Goal: Book appointment/travel/reservation

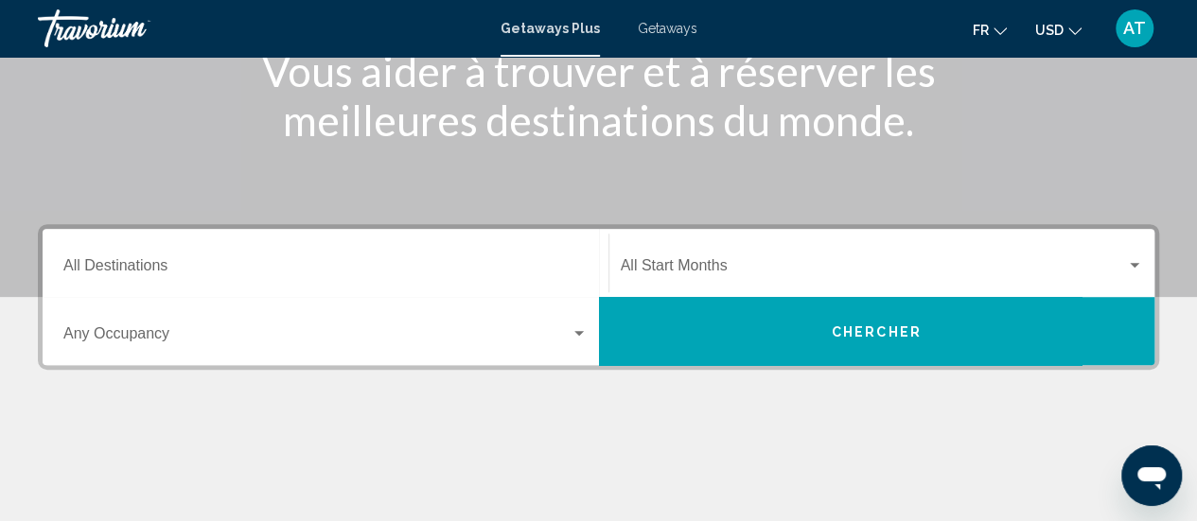
scroll to position [275, 0]
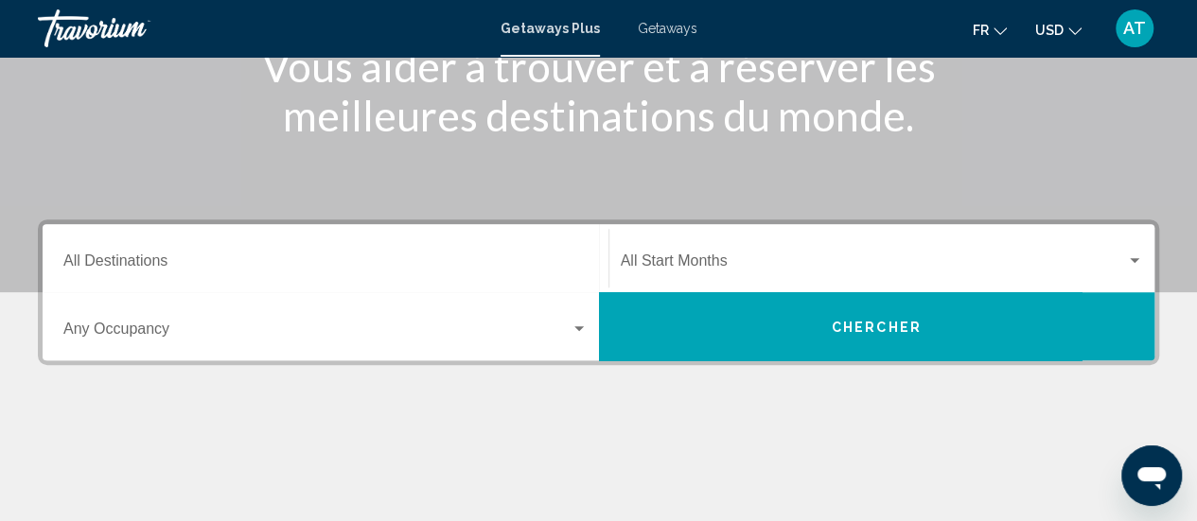
click at [768, 262] on span "Search widget" at bounding box center [874, 264] width 506 height 17
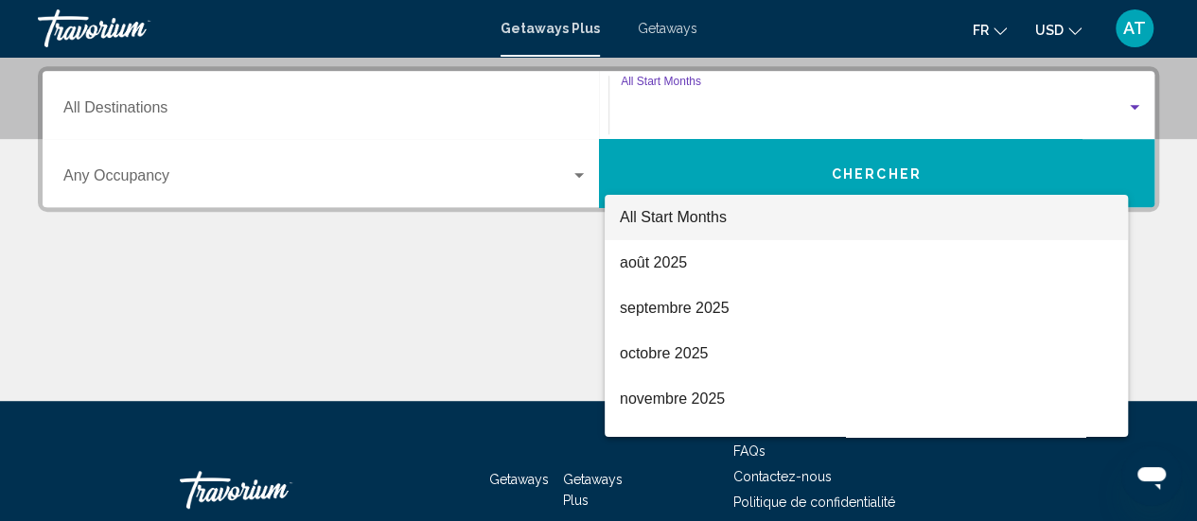
scroll to position [433, 0]
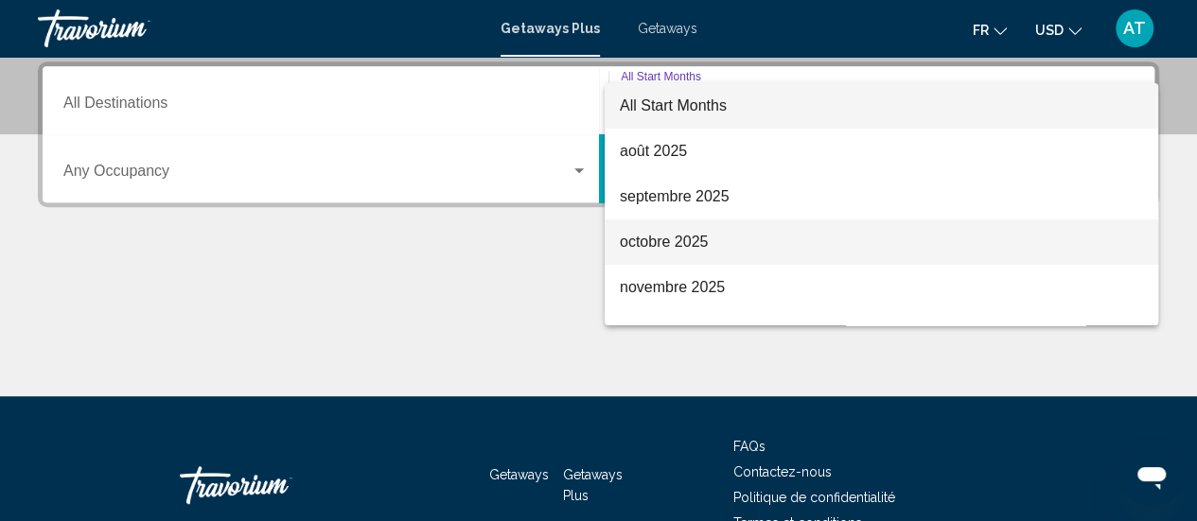
click at [758, 246] on span "octobre 2025" at bounding box center [881, 242] width 523 height 45
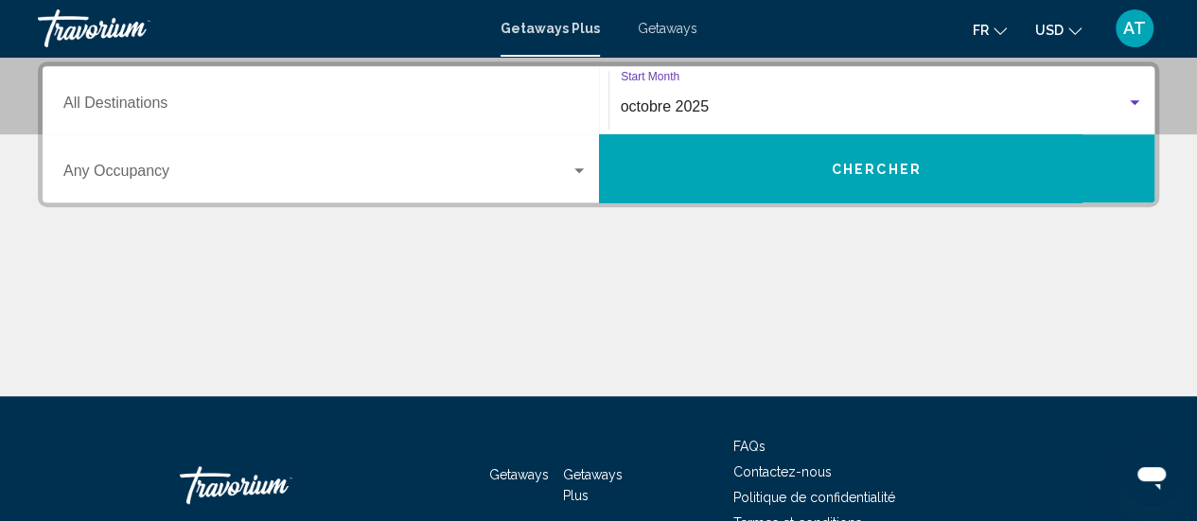
click at [878, 105] on div "octobre 2025" at bounding box center [874, 106] width 506 height 17
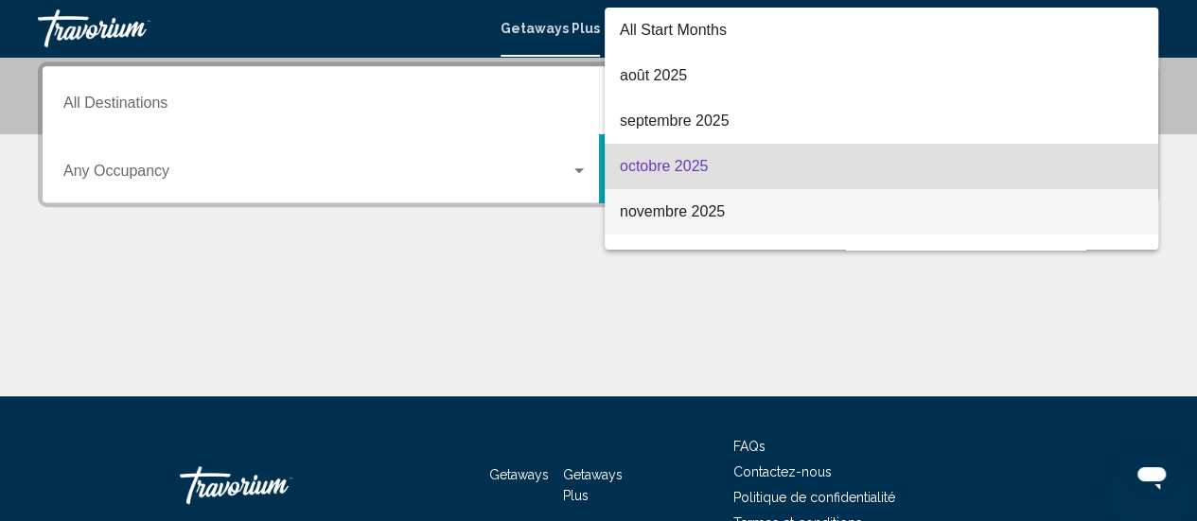
scroll to position [61, 0]
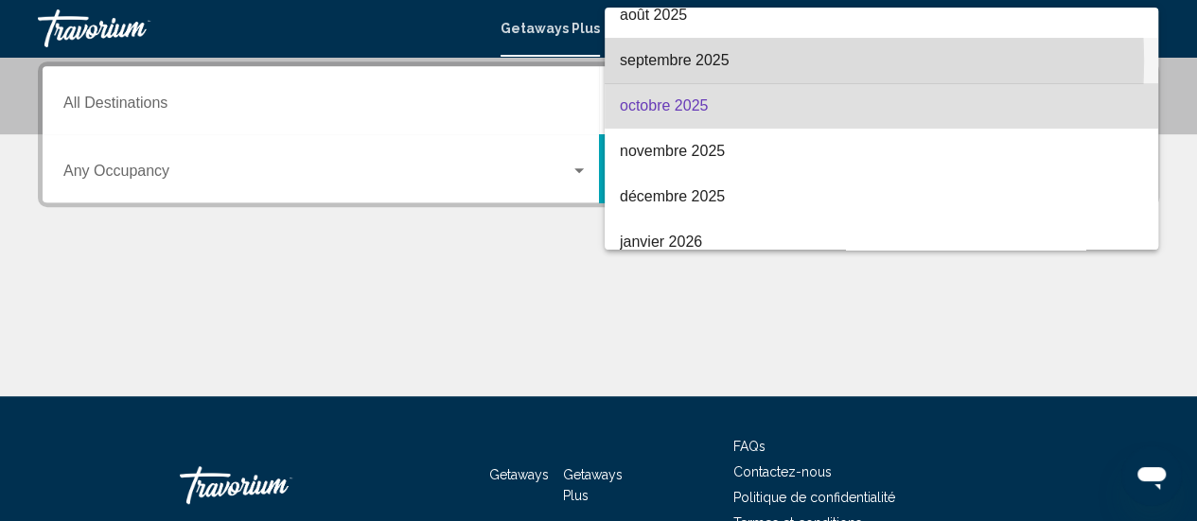
click at [708, 62] on span "septembre 2025" at bounding box center [881, 60] width 523 height 45
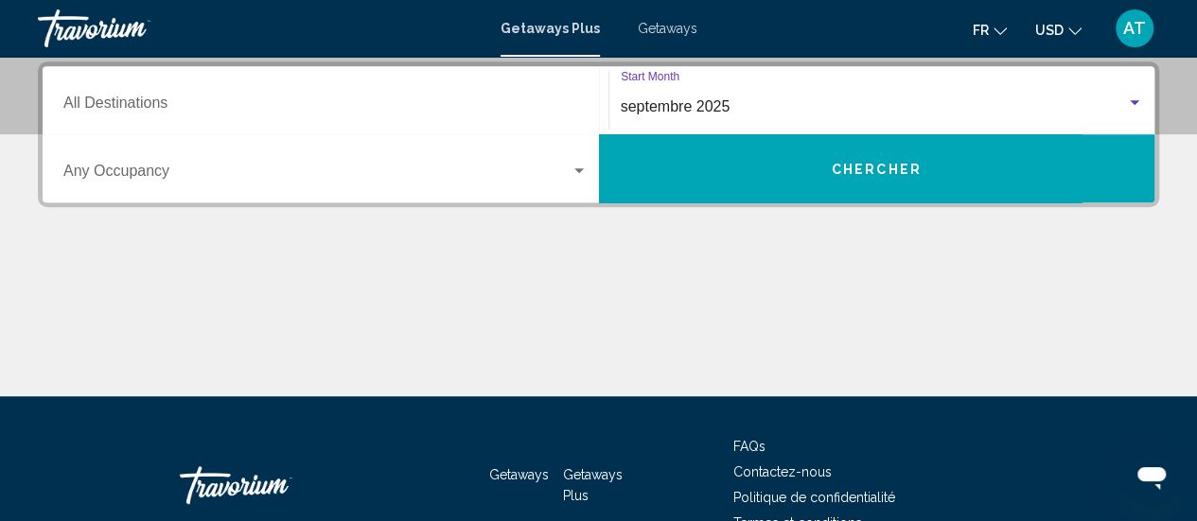
click at [532, 107] on input "Destination All Destinations" at bounding box center [325, 106] width 524 height 17
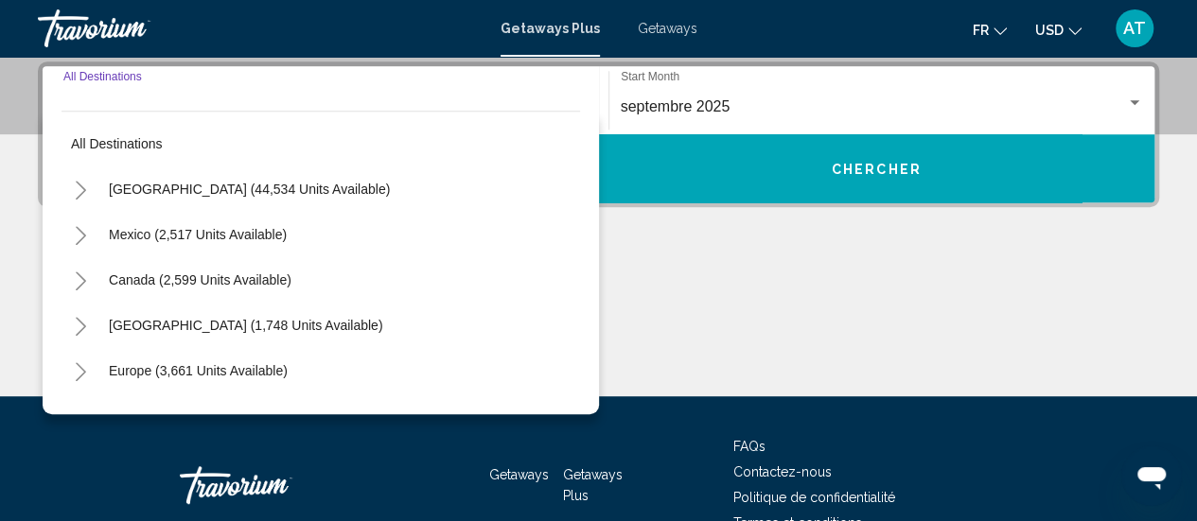
scroll to position [36, 0]
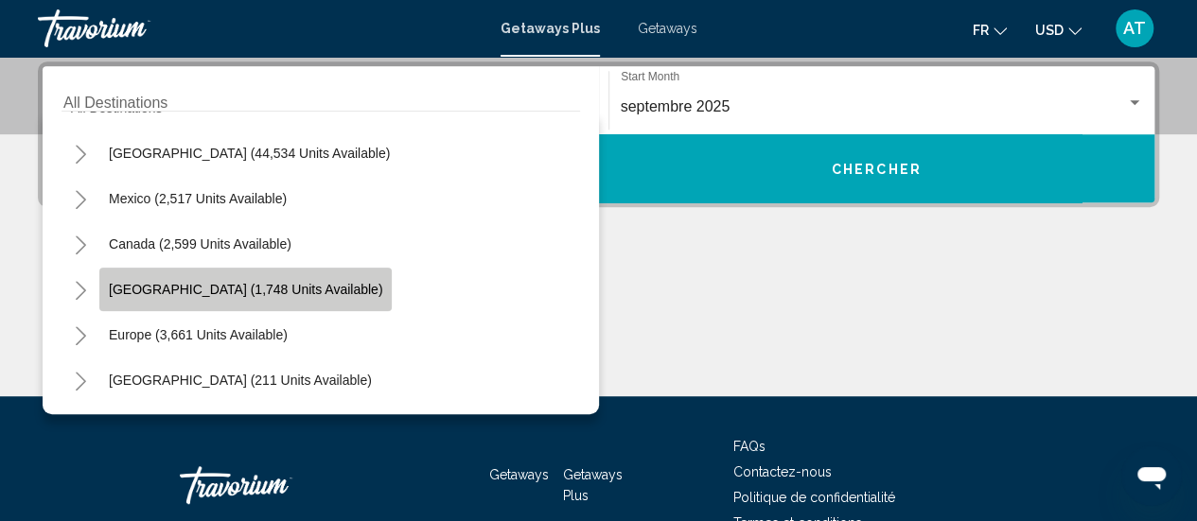
click at [244, 273] on button "[GEOGRAPHIC_DATA] (1,748 units available)" at bounding box center [245, 290] width 292 height 44
type input "**********"
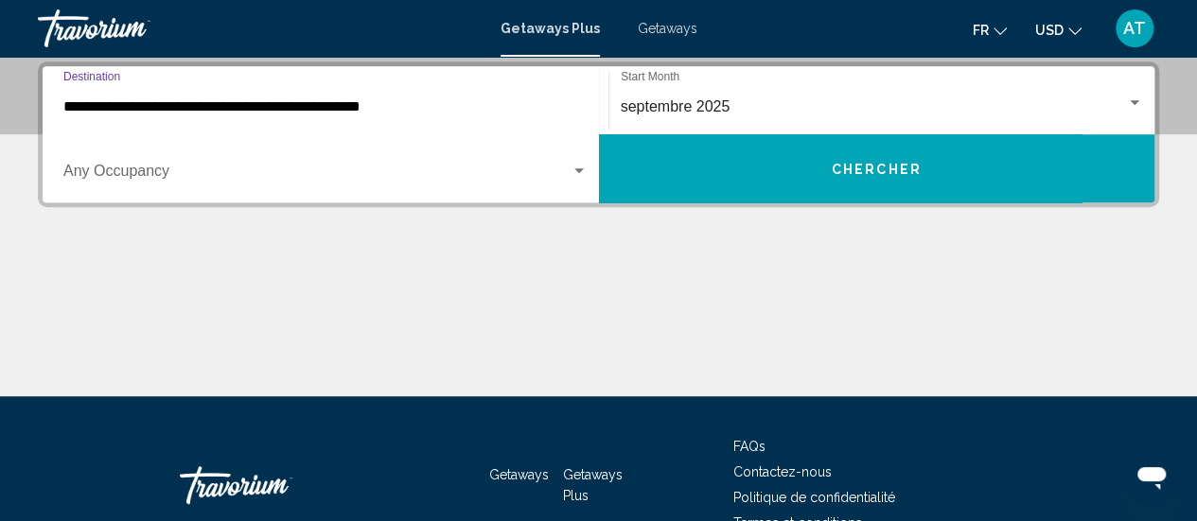
click at [900, 163] on span "Chercher" at bounding box center [877, 169] width 90 height 15
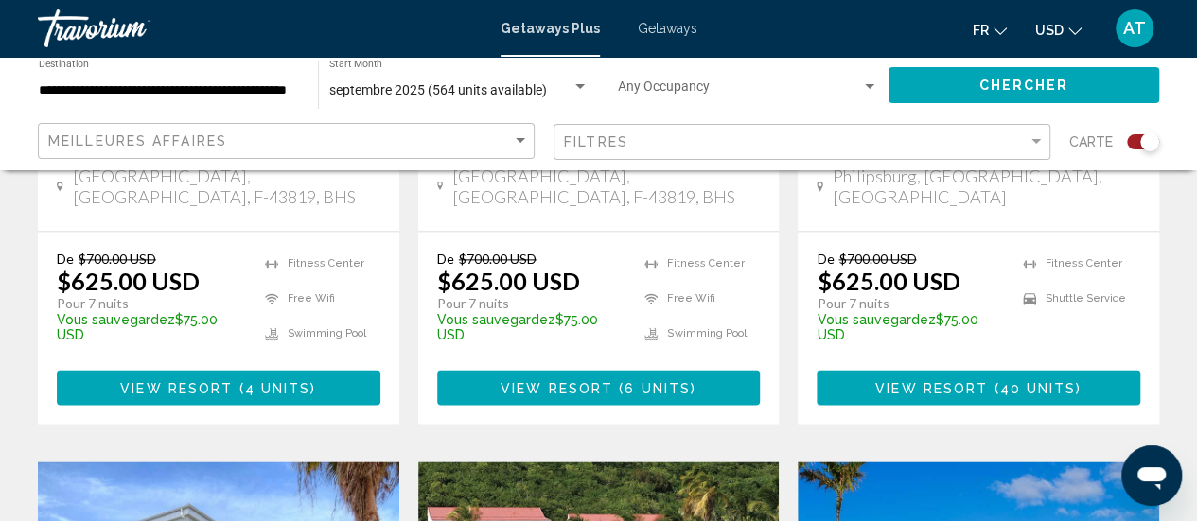
scroll to position [1120, 0]
